Goal: Task Accomplishment & Management: Use online tool/utility

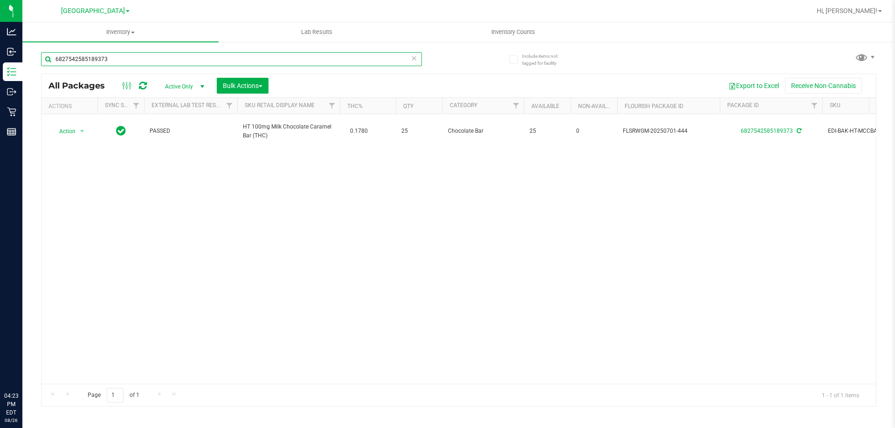
click at [130, 62] on input "6827542585189373" at bounding box center [231, 59] width 381 height 14
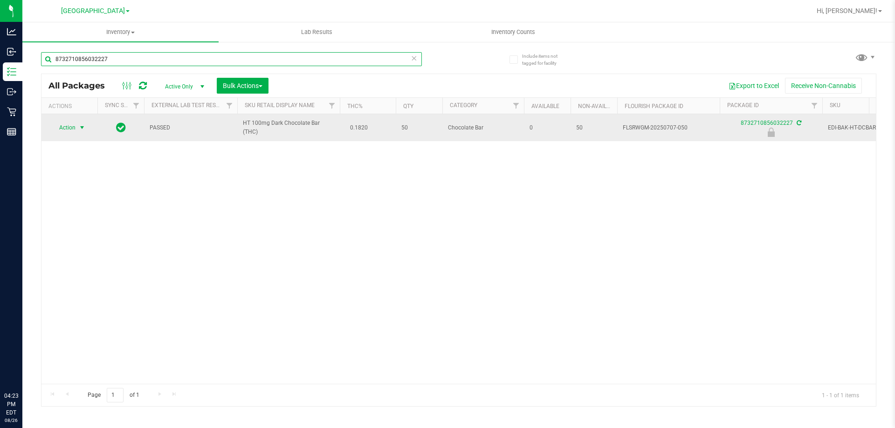
type input "8732710856032227"
click at [72, 126] on span "Action" at bounding box center [63, 127] width 25 height 13
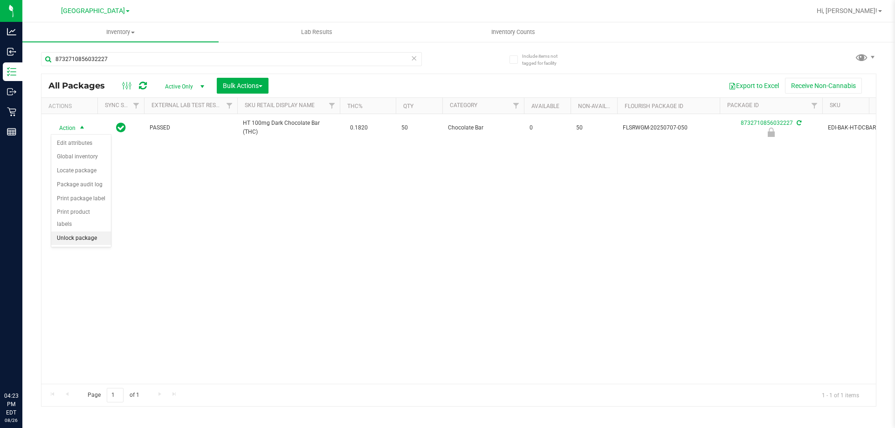
click at [80, 232] on li "Unlock package" at bounding box center [81, 239] width 60 height 14
drag, startPoint x: 135, startPoint y: 68, endPoint x: 131, endPoint y: 62, distance: 7.8
click at [132, 63] on div "8732710856032227" at bounding box center [231, 62] width 381 height 21
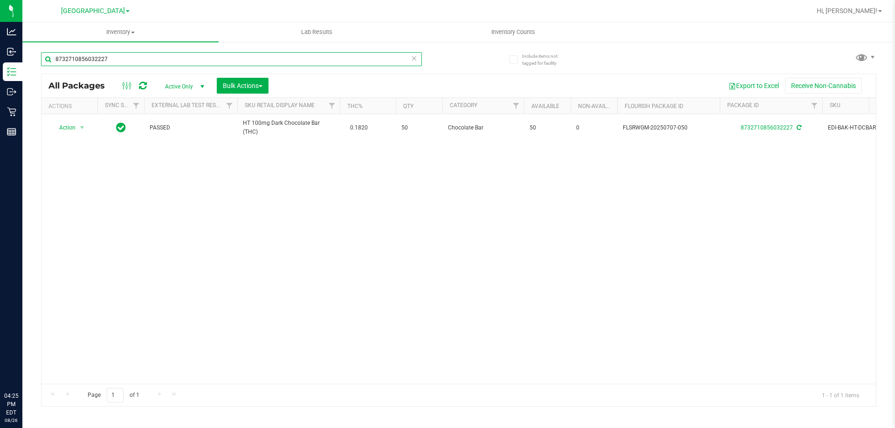
click at [130, 61] on input "8732710856032227" at bounding box center [231, 59] width 381 height 14
click at [128, 60] on input "8732710856032227" at bounding box center [231, 59] width 381 height 14
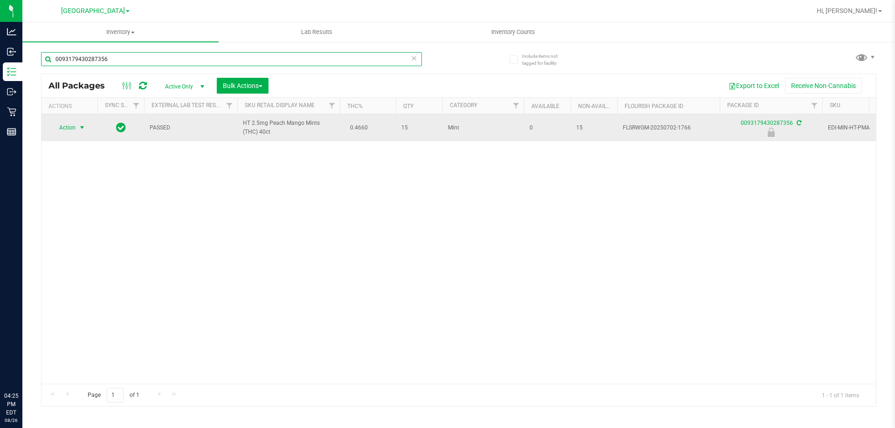
type input "0093179430287356"
click at [78, 128] on span "select" at bounding box center [82, 127] width 12 height 13
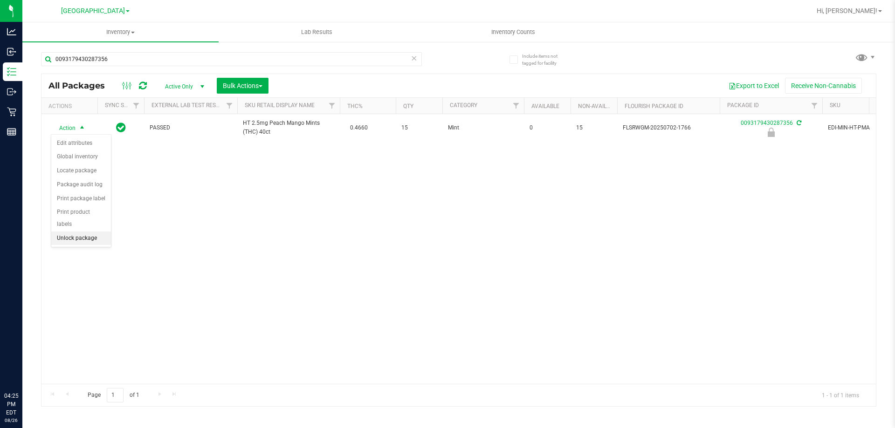
click at [89, 232] on li "Unlock package" at bounding box center [81, 239] width 60 height 14
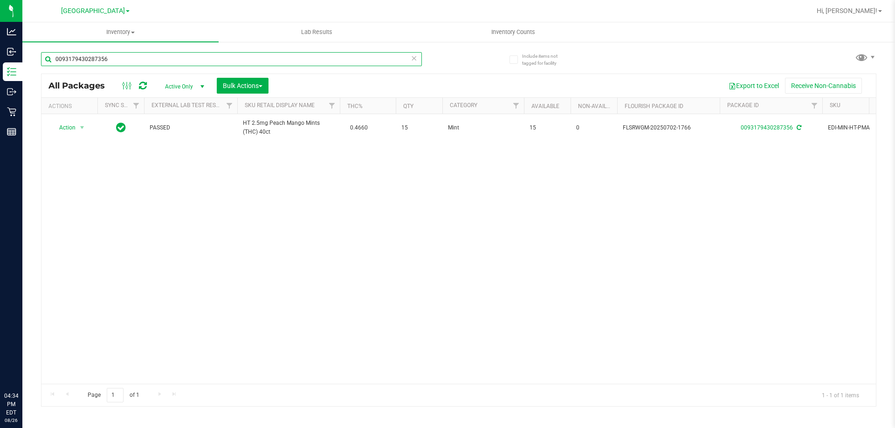
click at [126, 60] on input "0093179430287356" at bounding box center [231, 59] width 381 height 14
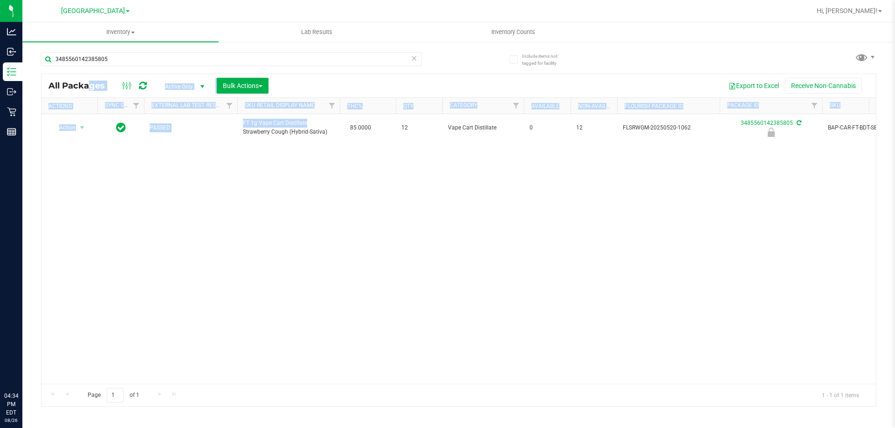
click at [256, 198] on div "Action Action Edit attributes Global inventory Locate package Package audit log…" at bounding box center [458, 249] width 834 height 270
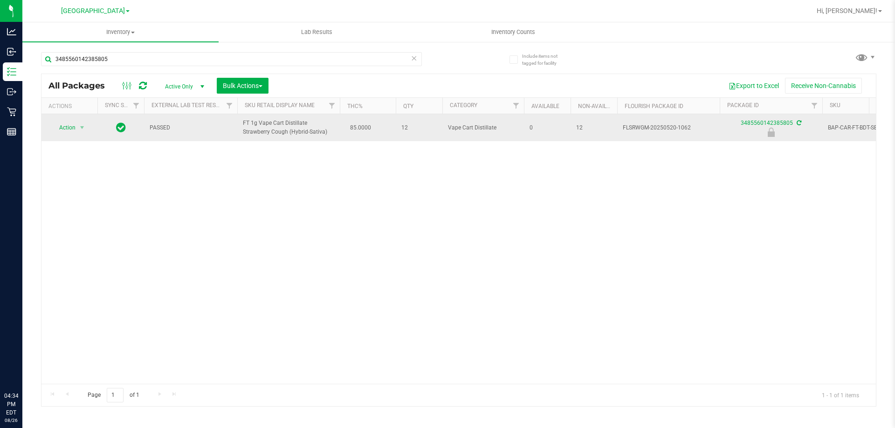
drag, startPoint x: 243, startPoint y: 115, endPoint x: 241, endPoint y: 127, distance: 12.3
click at [246, 119] on td "FT 1g Vape Cart Distillate Strawberry Cough (Hybrid-Sativa)" at bounding box center [288, 127] width 103 height 27
drag, startPoint x: 240, startPoint y: 123, endPoint x: 302, endPoint y: 135, distance: 63.7
click at [302, 135] on td "FT 1g Vape Cart Distillate Strawberry Cough (Hybrid-Sativa)" at bounding box center [288, 127] width 103 height 27
copy span "FT 1g Vape Cart Distillate Strawberry Cough (Hybrid-Sativa)"
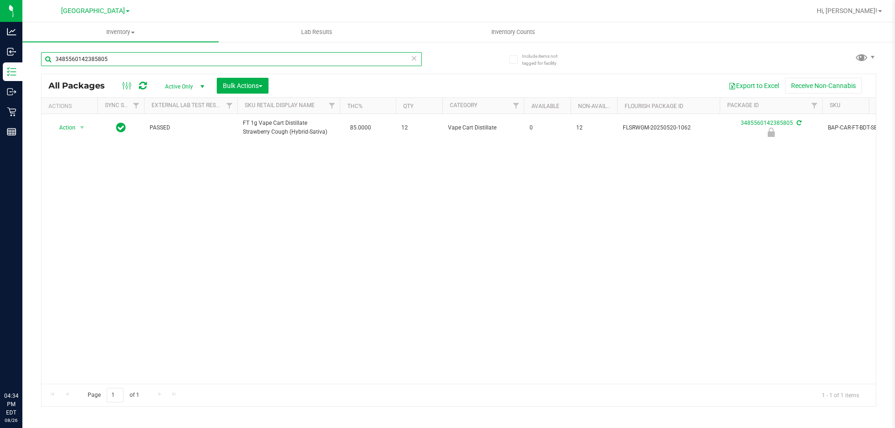
click at [119, 59] on input "3485560142385805" at bounding box center [231, 59] width 381 height 14
paste input "FT 1g Vape Cart Distillate Strawberry Cough (Hybrid-Sativa)"
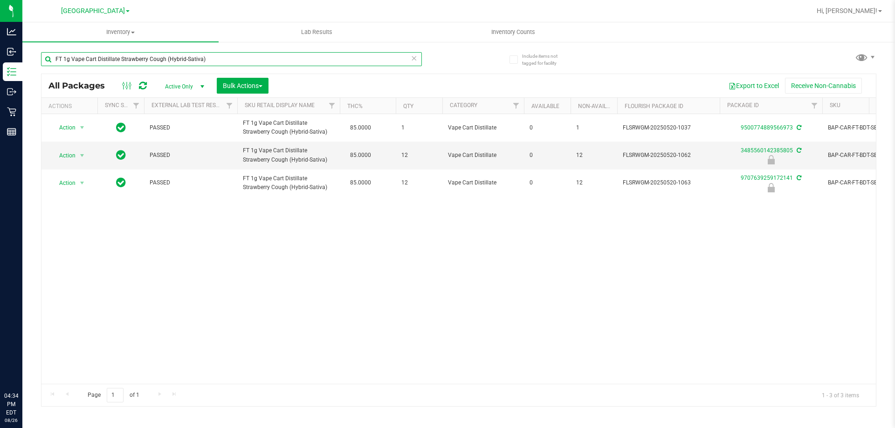
click at [206, 58] on input "FT 1g Vape Cart Distillate Strawberry Cough (Hybrid-Sativa)" at bounding box center [231, 59] width 381 height 14
type input "3485560142385805"
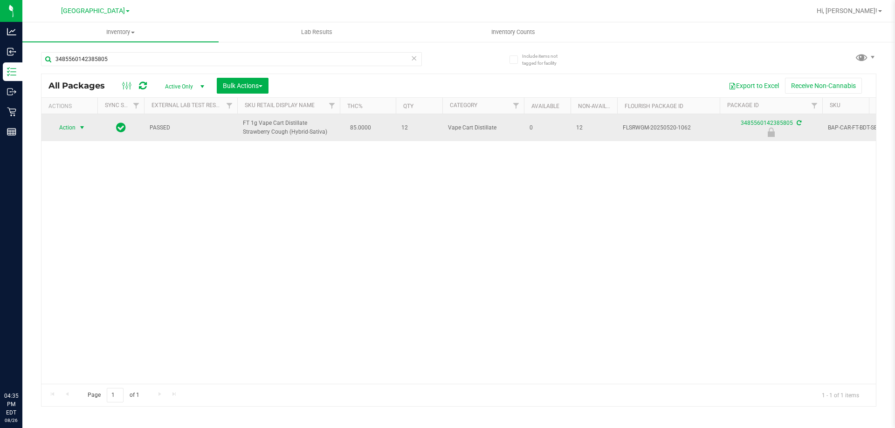
click at [72, 126] on span "Action" at bounding box center [63, 127] width 25 height 13
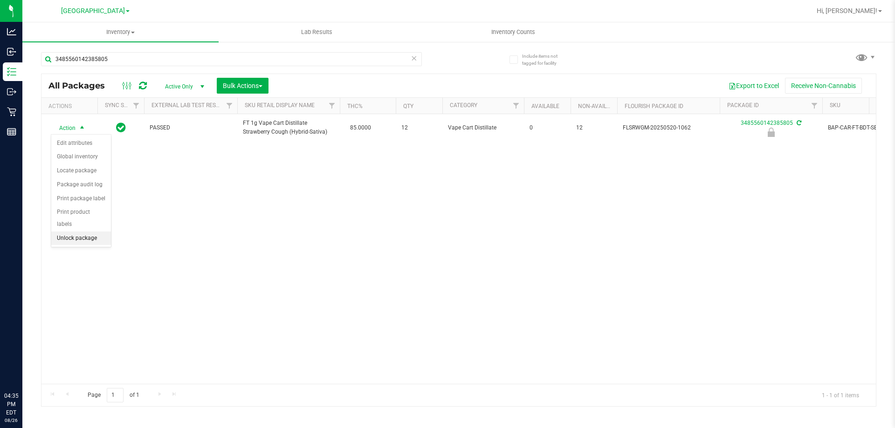
click at [65, 232] on li "Unlock package" at bounding box center [81, 239] width 60 height 14
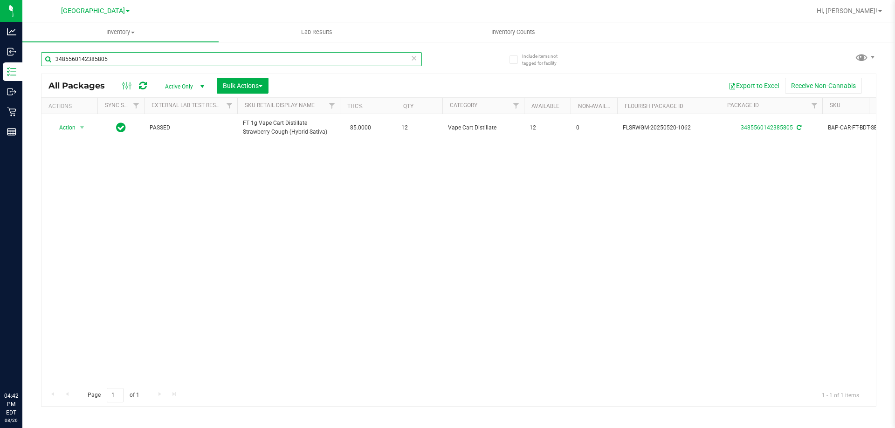
click at [184, 62] on input "3485560142385805" at bounding box center [231, 59] width 381 height 14
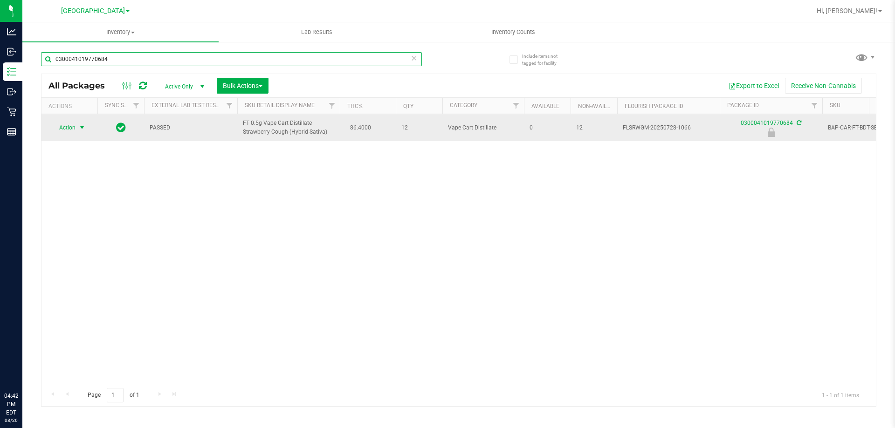
type input "0300041019770684"
click at [69, 131] on span "Action" at bounding box center [63, 127] width 25 height 13
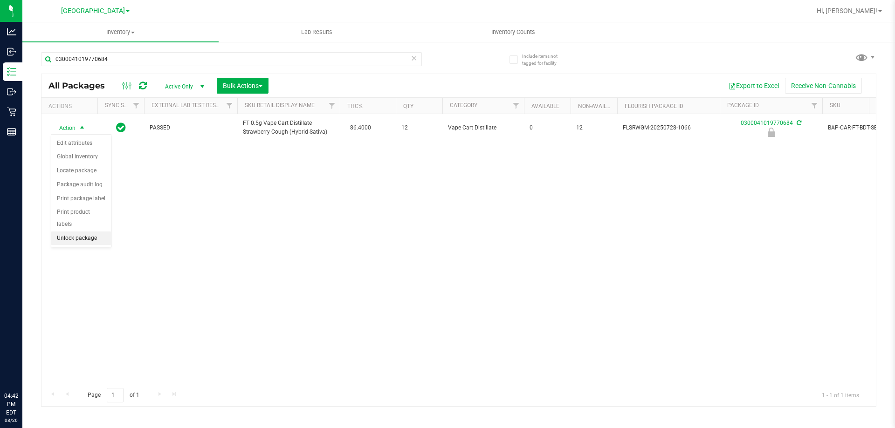
click at [66, 232] on li "Unlock package" at bounding box center [81, 239] width 60 height 14
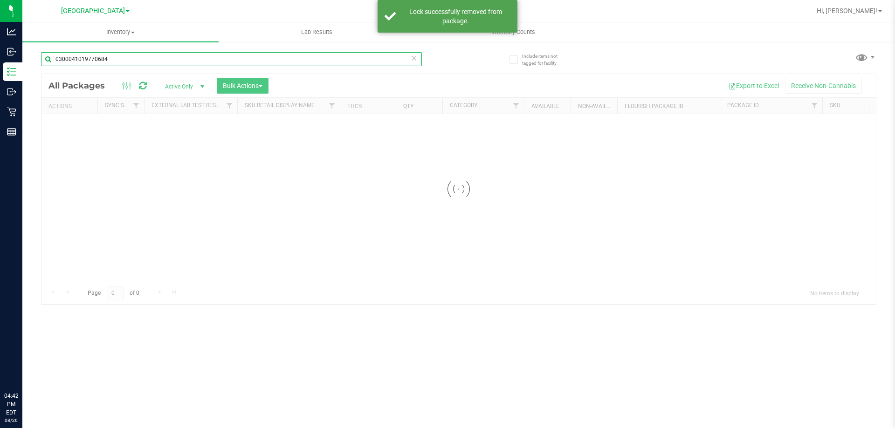
click at [143, 61] on div "Inventory All packages All inventory Waste log Create inventory Lab Results Inv…" at bounding box center [458, 225] width 872 height 406
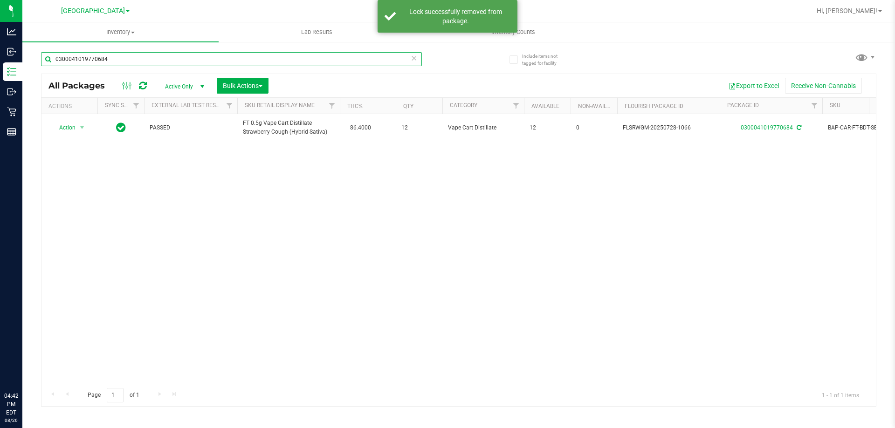
click at [143, 61] on input "0300041019770684" at bounding box center [231, 59] width 381 height 14
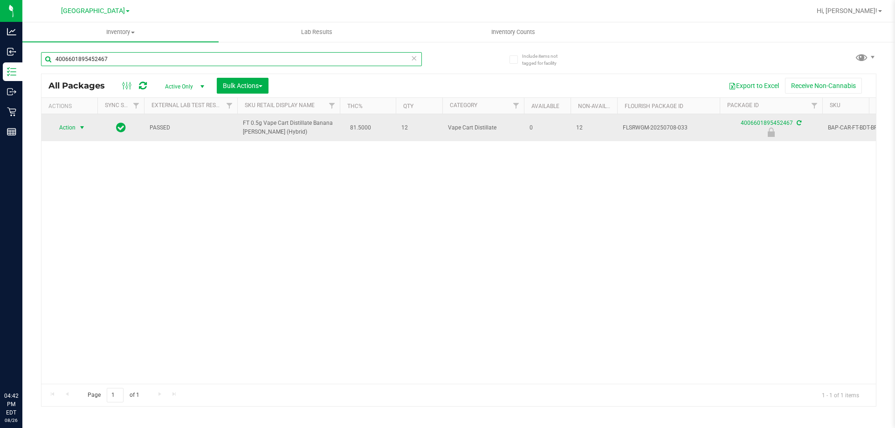
type input "4006601895452467"
click at [78, 131] on span "select" at bounding box center [82, 127] width 12 height 13
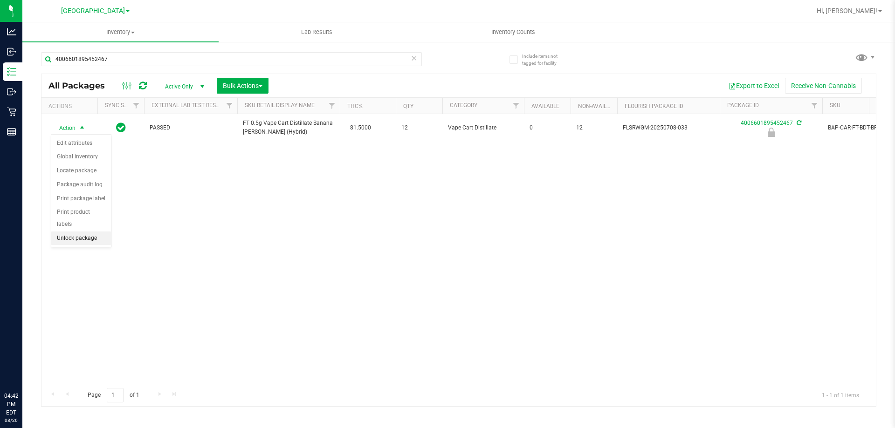
click at [59, 232] on li "Unlock package" at bounding box center [81, 239] width 60 height 14
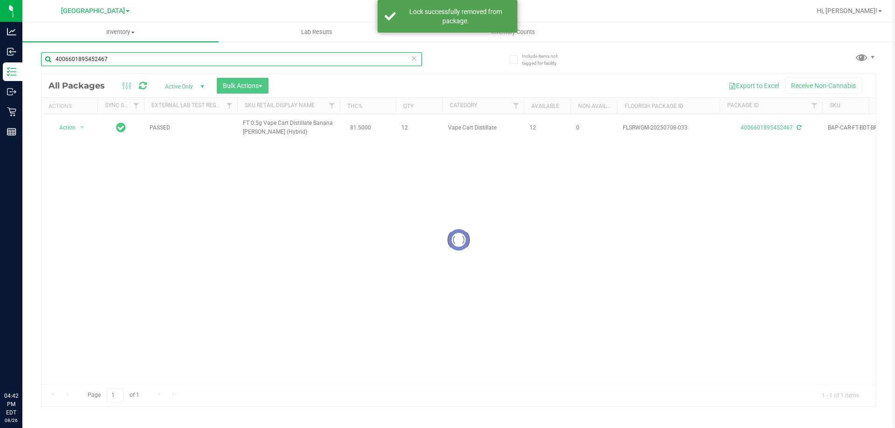
click at [142, 56] on input "4006601895452467" at bounding box center [231, 59] width 381 height 14
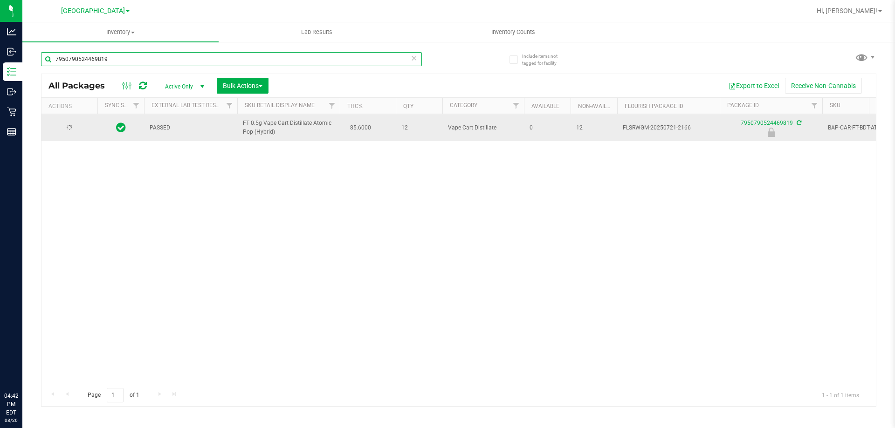
type input "7950790524469819"
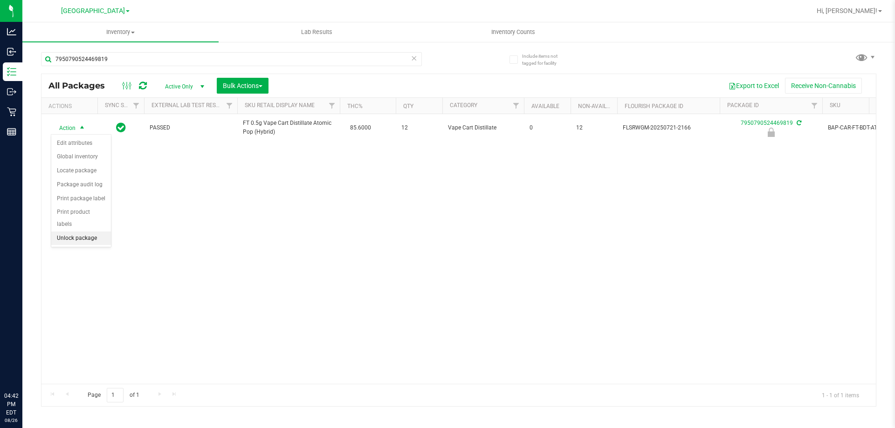
click at [84, 232] on li "Unlock package" at bounding box center [81, 239] width 60 height 14
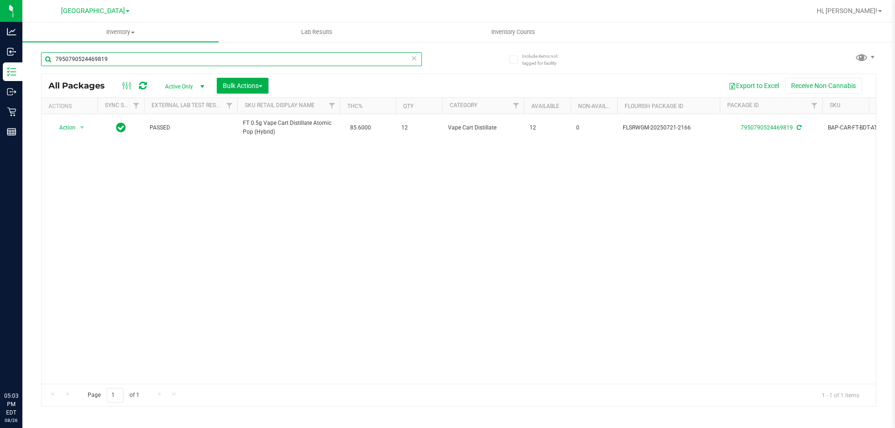
click at [131, 55] on input "7950790524469819" at bounding box center [231, 59] width 381 height 14
type input "2801213833029034"
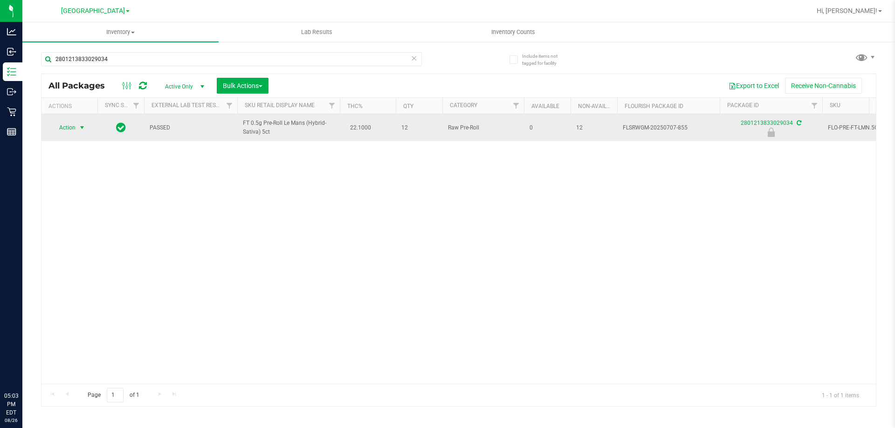
click at [73, 129] on span "Action" at bounding box center [63, 127] width 25 height 13
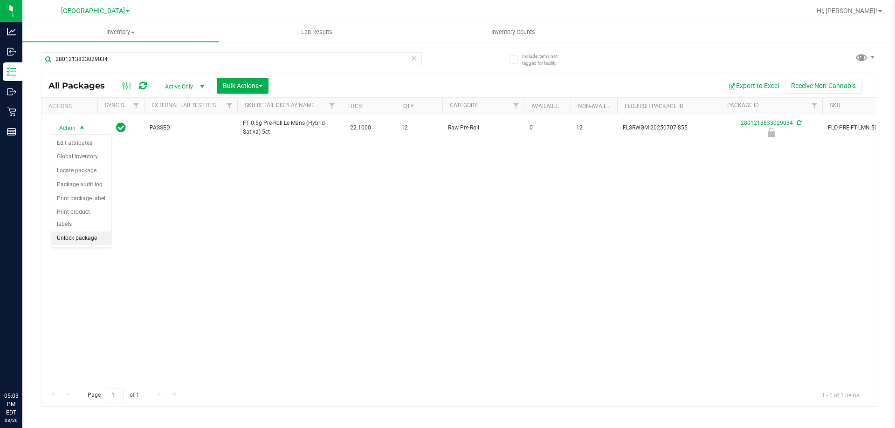
click at [89, 232] on li "Unlock package" at bounding box center [81, 239] width 60 height 14
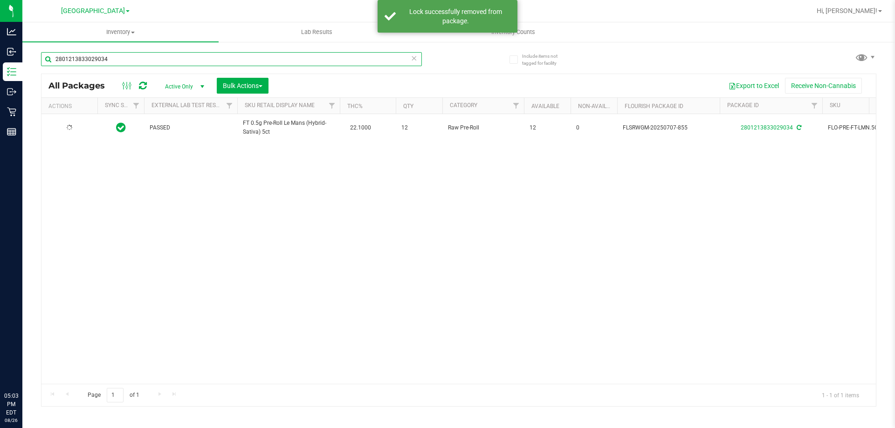
click at [105, 60] on input "2801213833029034" at bounding box center [231, 59] width 381 height 14
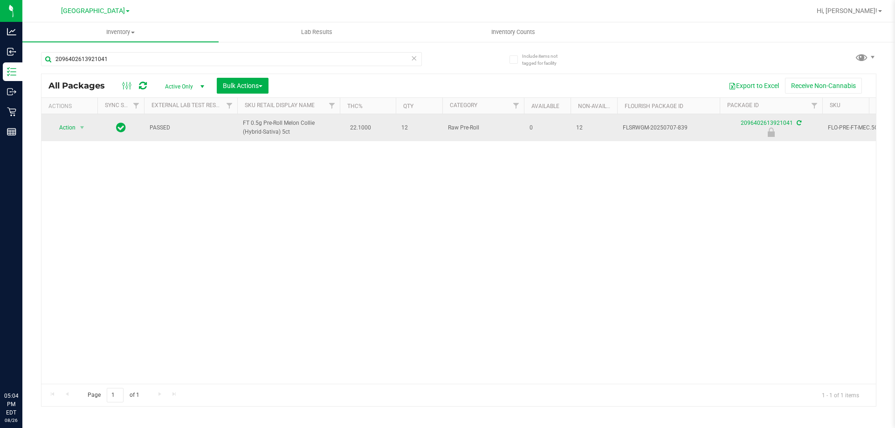
drag, startPoint x: 233, startPoint y: 121, endPoint x: 292, endPoint y: 133, distance: 60.8
click at [292, 133] on tr "Action Action Edit attributes Global inventory Locate package Package audit log…" at bounding box center [902, 127] width 1722 height 27
copy tr "FT 0.5g Pre-Roll Melon Collie (Hybrid-Sativa) 5ct"
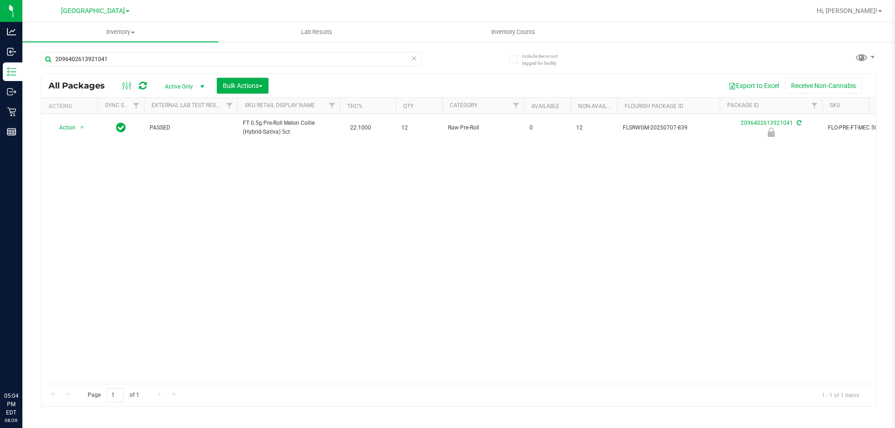
click at [118, 51] on div "2096402613921041" at bounding box center [250, 59] width 418 height 30
click at [110, 58] on input "2096402613921041" at bounding box center [231, 59] width 381 height 14
paste input "FT 0.5g Pre-Roll Melon Collie (Hybrid-Sativa) 5ct"
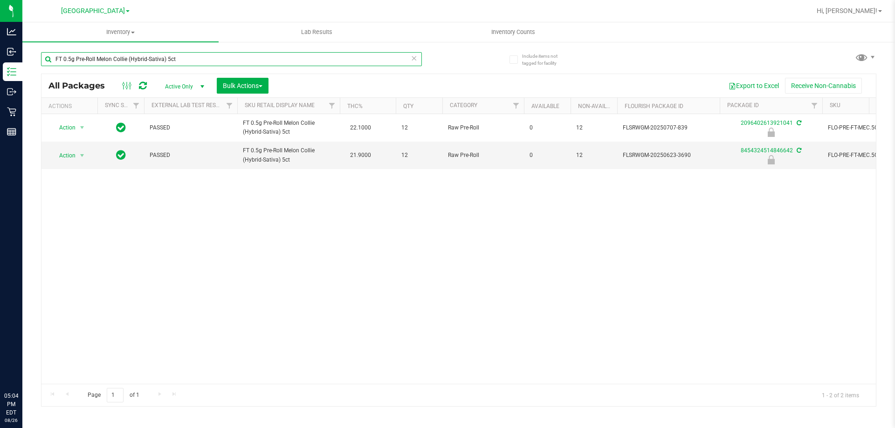
click at [192, 61] on input "FT 0.5g Pre-Roll Melon Collie (Hybrid-Sativa) 5ct" at bounding box center [231, 59] width 381 height 14
type input "2096402613921041"
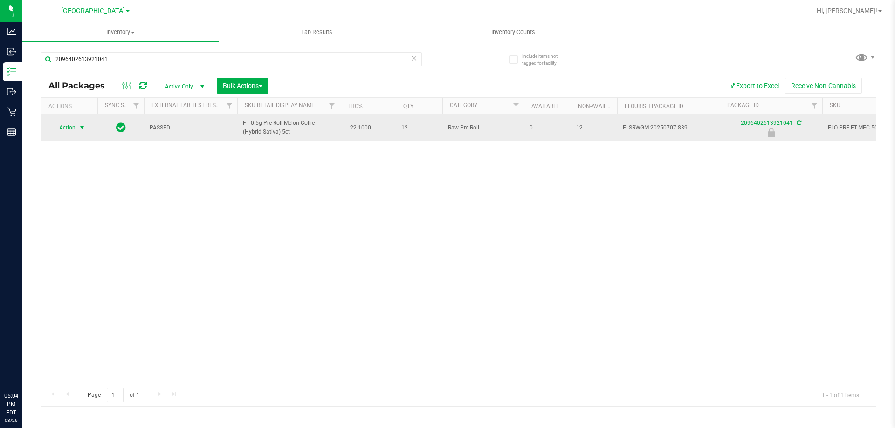
click at [69, 124] on span "Action" at bounding box center [63, 127] width 25 height 13
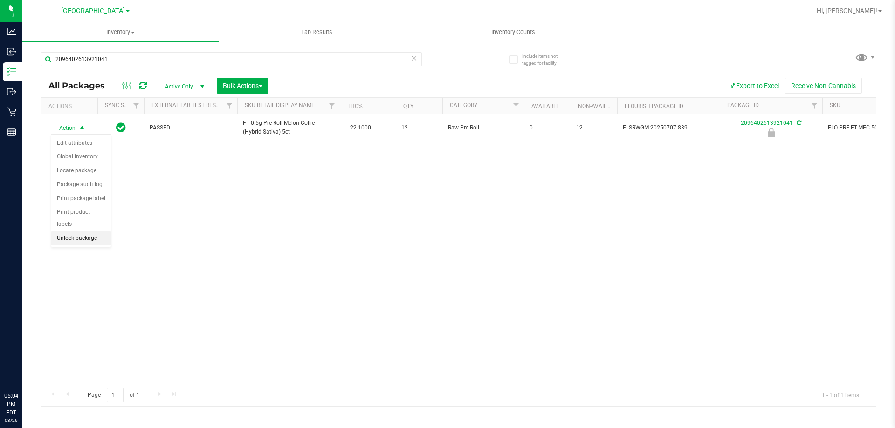
click at [78, 232] on li "Unlock package" at bounding box center [81, 239] width 60 height 14
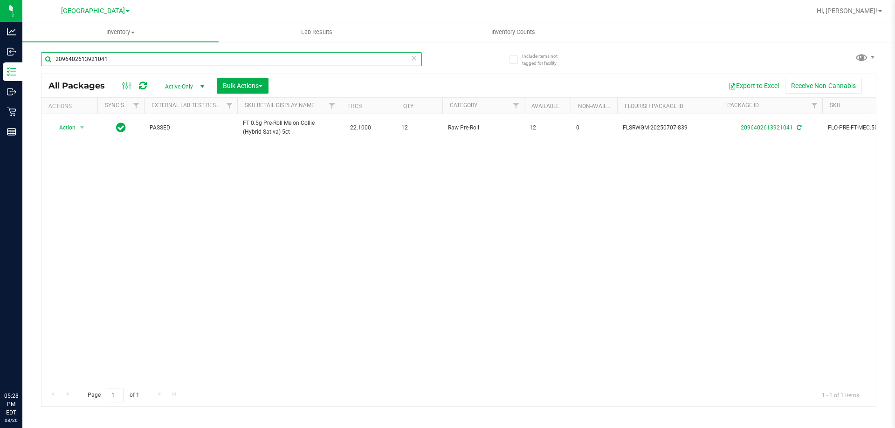
click at [135, 61] on input "2096402613921041" at bounding box center [231, 59] width 381 height 14
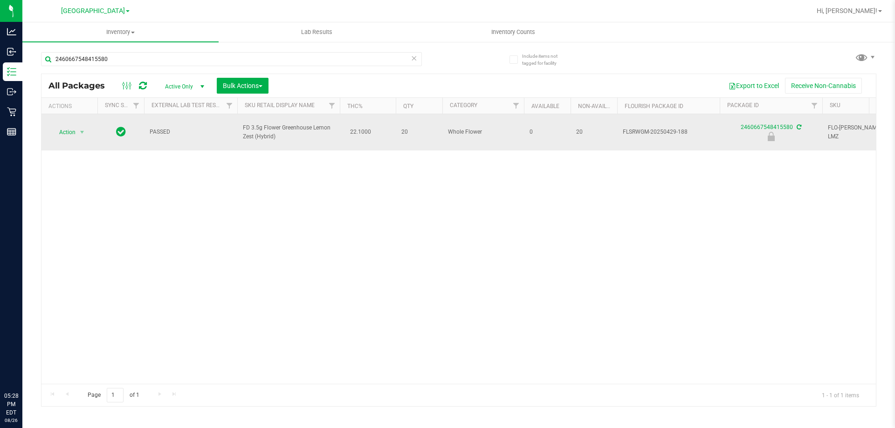
drag, startPoint x: 246, startPoint y: 125, endPoint x: 275, endPoint y: 128, distance: 29.5
click at [294, 135] on tr "Action Action Edit attributes Global inventory Locate package Package audit log…" at bounding box center [902, 132] width 1722 height 36
copy tr "FD 3.5g Flower Greenhouse Lemon Zest (Hybrid)"
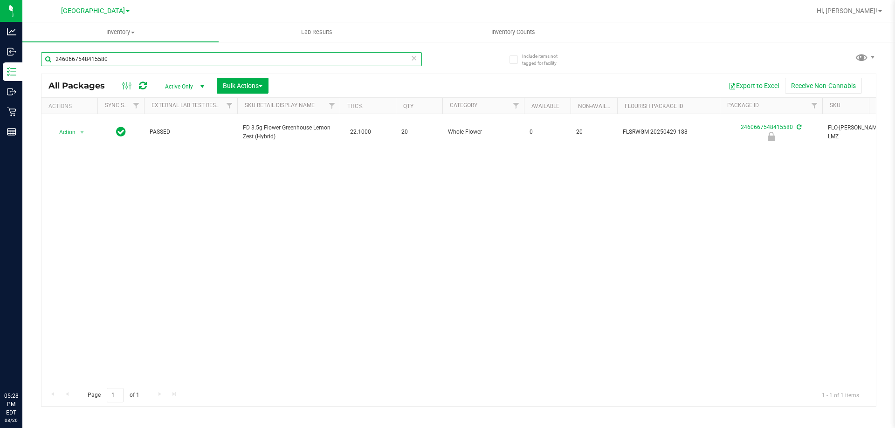
click at [82, 55] on input "2460667548415580" at bounding box center [231, 59] width 381 height 14
paste input "FD 3.5g Flower Greenhouse Lemon Zest (Hybrid)"
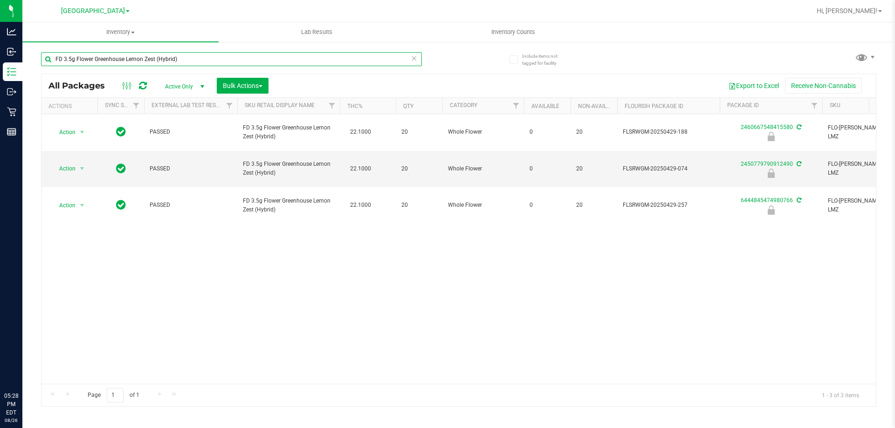
click at [128, 63] on input "FD 3.5g Flower Greenhouse Lemon Zest (Hybrid)" at bounding box center [231, 59] width 381 height 14
type input "2460667548415580"
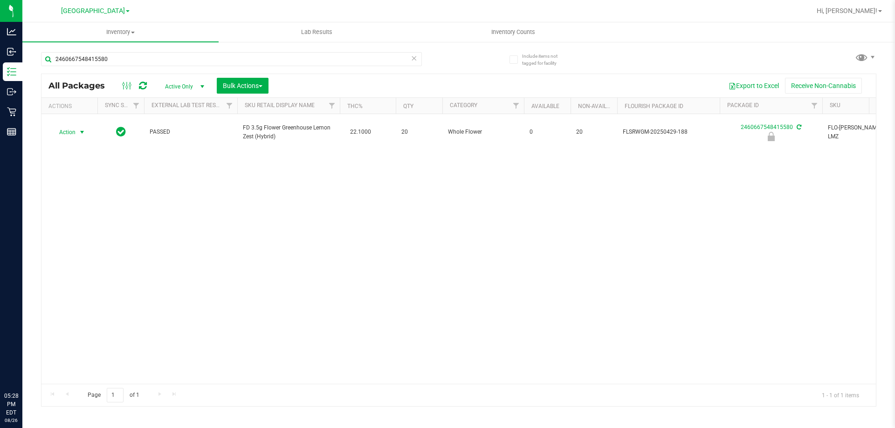
click at [70, 130] on span "Action" at bounding box center [63, 132] width 25 height 13
click at [96, 233] on li "Unlock package" at bounding box center [81, 239] width 60 height 14
drag, startPoint x: 0, startPoint y: -1, endPoint x: 0, endPoint y: -7, distance: 5.6
click at [0, 0] on html "Analytics Inbound Inventory Outbound Retail Reports 05:32 PM EDT [DATE] 08/26 […" at bounding box center [447, 214] width 895 height 428
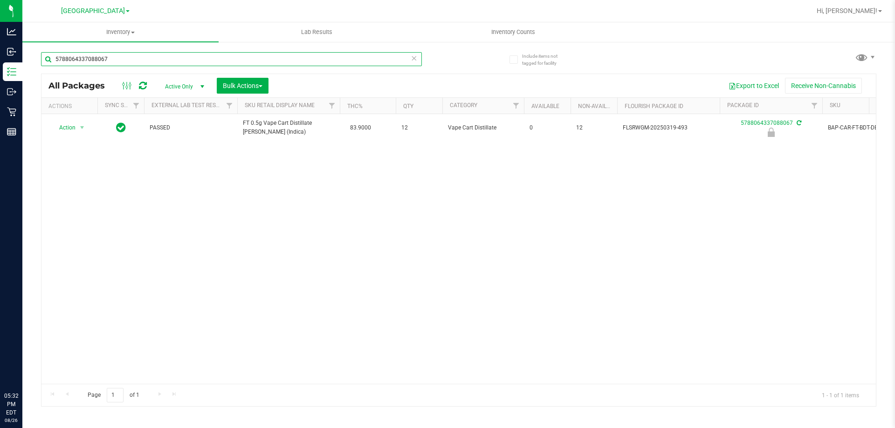
type input "5788064337088067"
click at [251, 259] on div "Action Action Edit attributes Global inventory Locate package Package audit log…" at bounding box center [458, 249] width 834 height 270
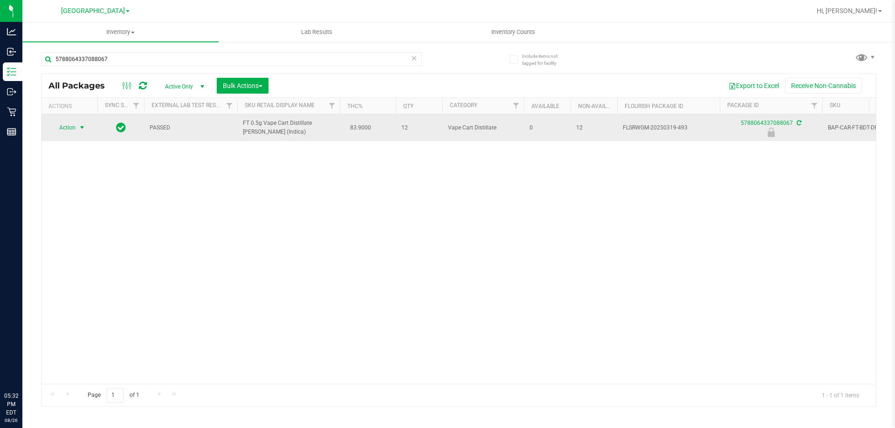
click at [78, 124] on span "select" at bounding box center [81, 127] width 7 height 7
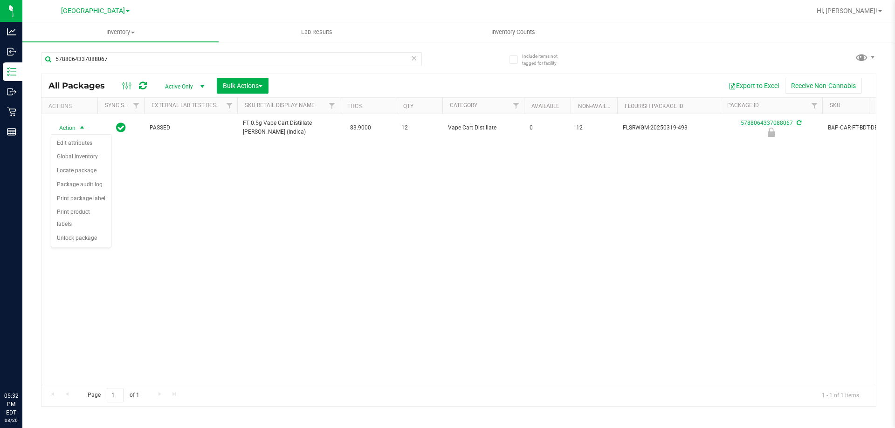
click at [80, 234] on div "Action Edit attributes Global inventory Locate package Package audit log Print …" at bounding box center [81, 190] width 61 height 113
click at [91, 233] on li "Unlock package" at bounding box center [81, 239] width 60 height 14
